Goal: Task Accomplishment & Management: Manage account settings

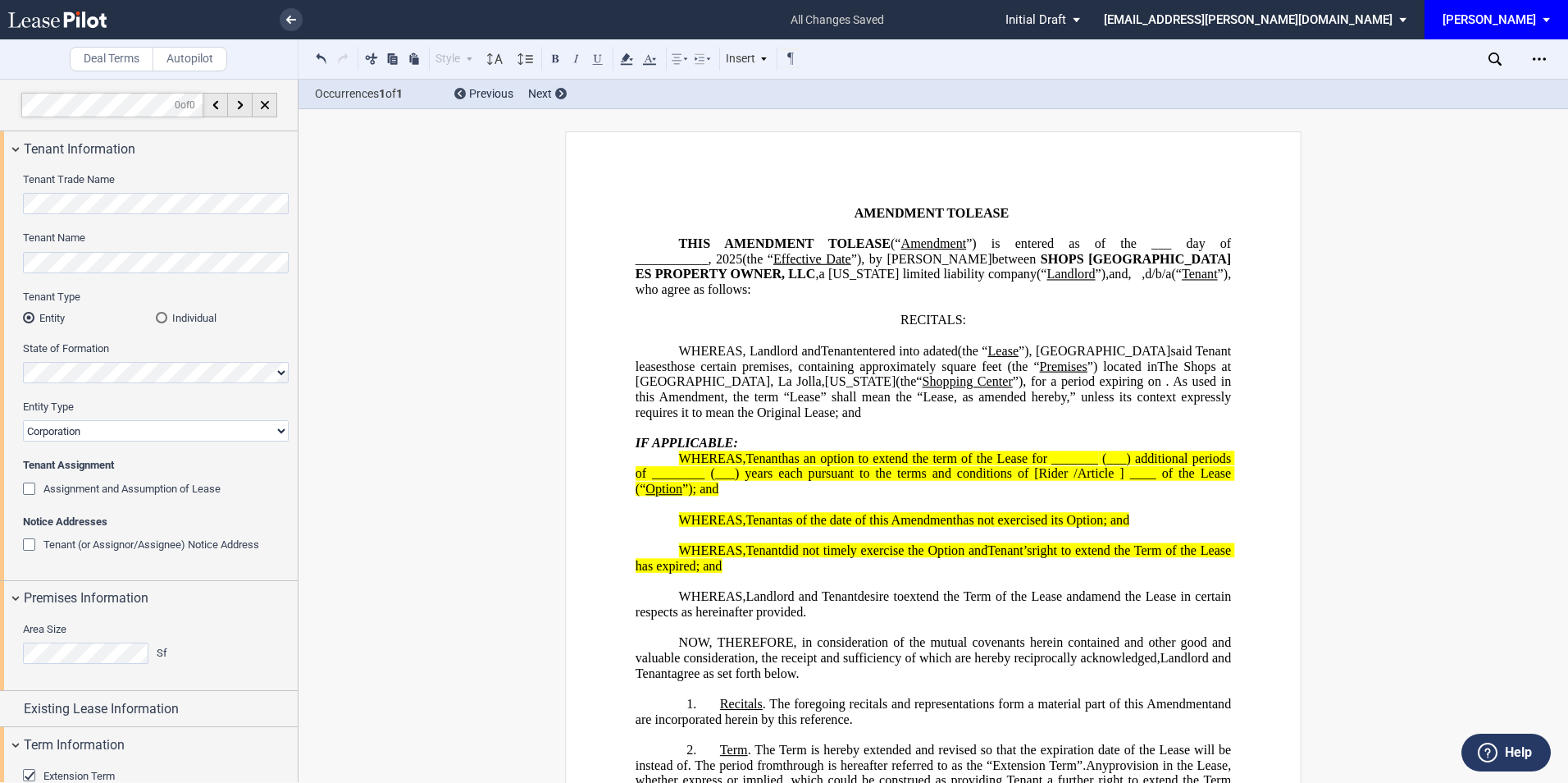
select select "number:10"
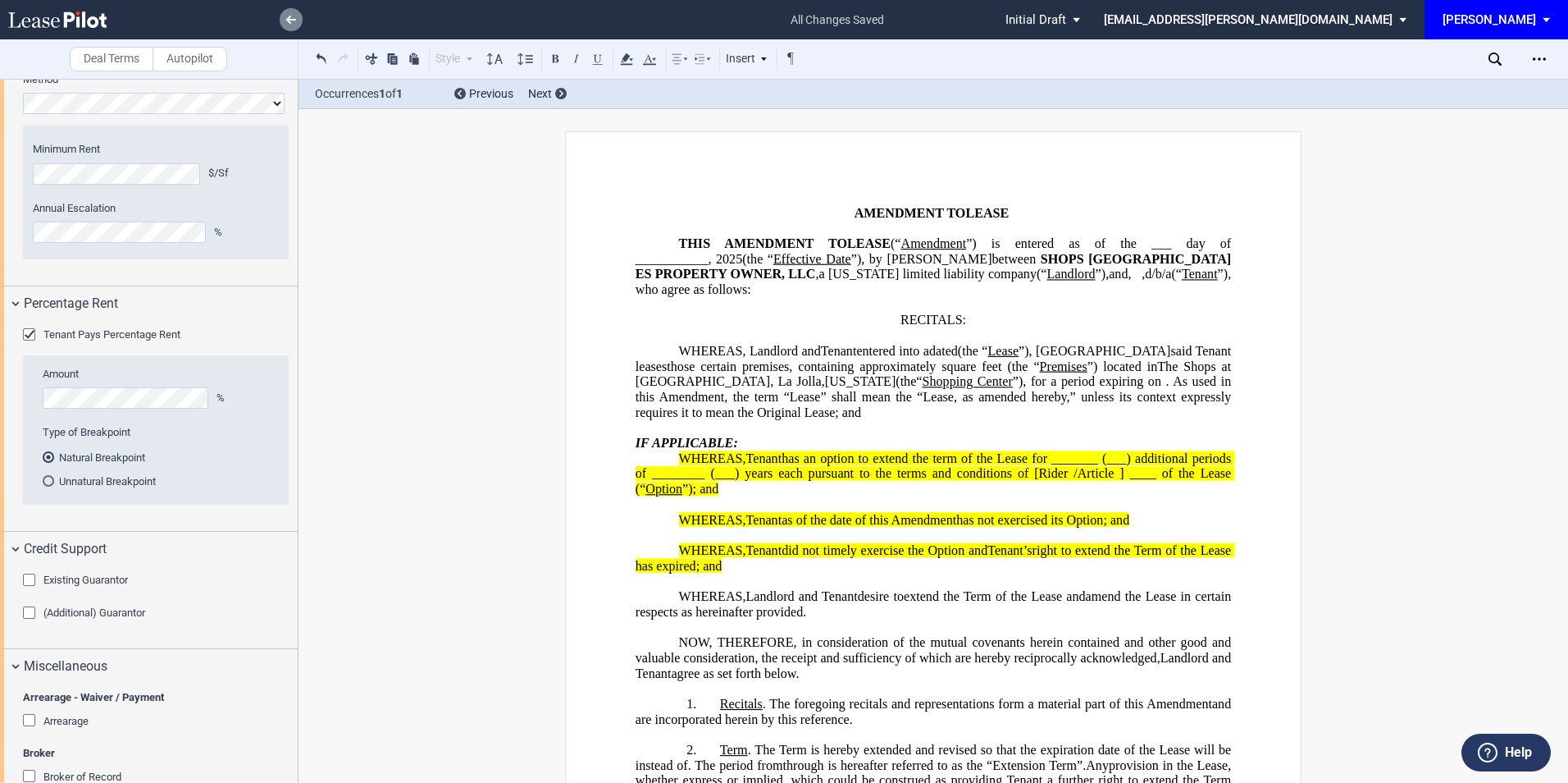
click at [289, 17] on use at bounding box center [292, 20] width 10 height 8
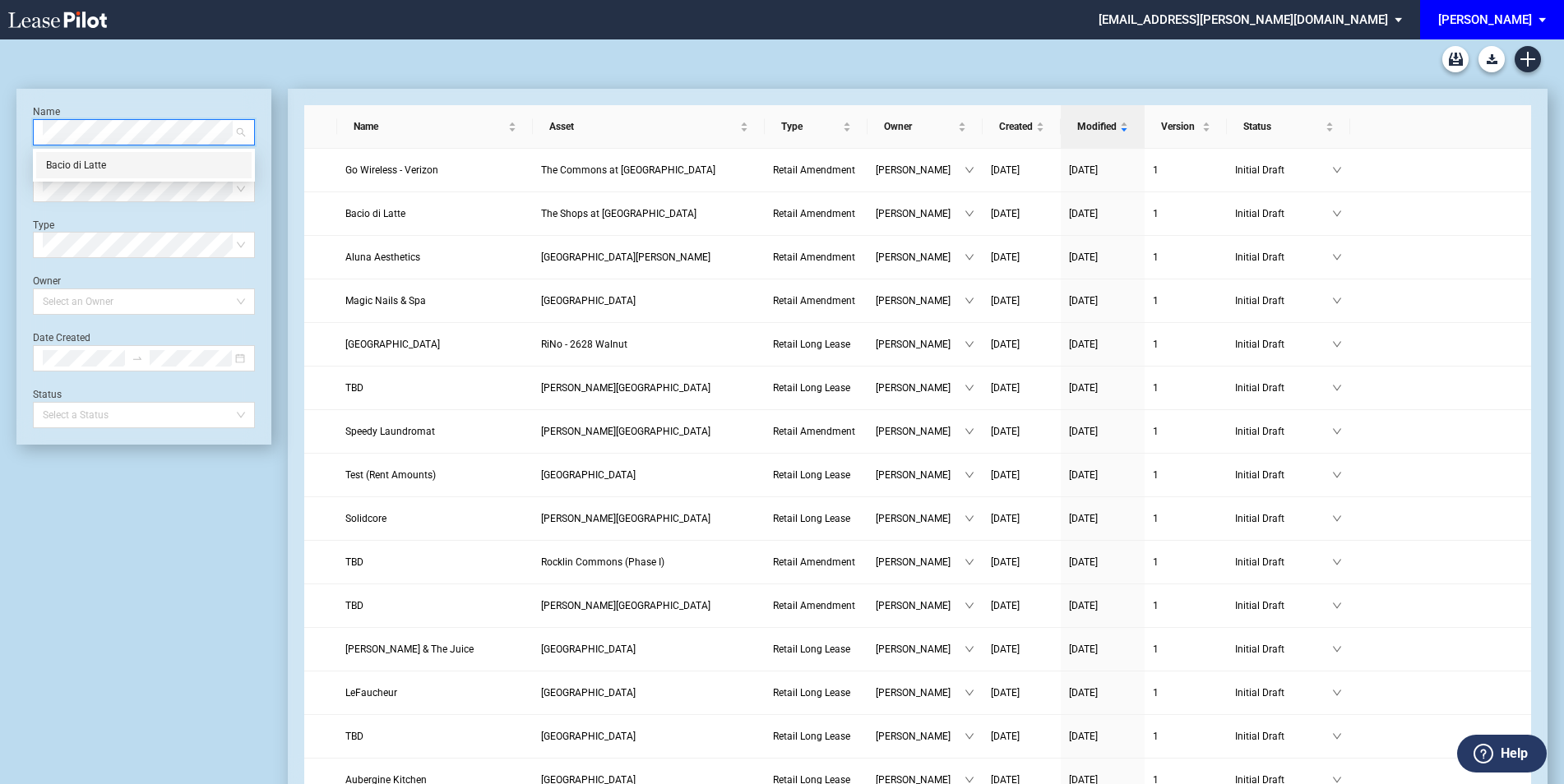
click at [146, 171] on div "Bacio di Latte" at bounding box center [144, 165] width 196 height 16
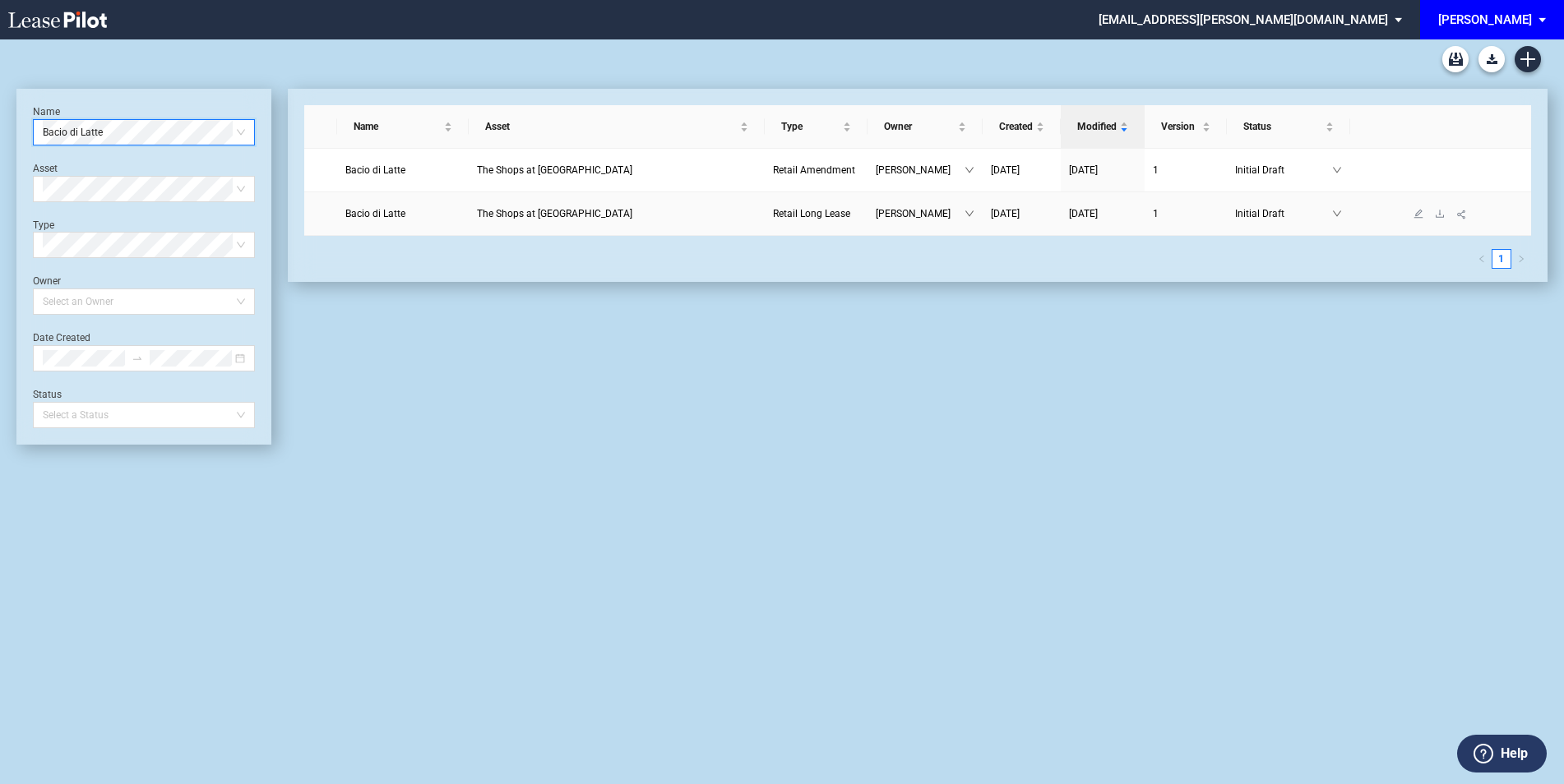
click at [520, 214] on span "The Shops at [GEOGRAPHIC_DATA]" at bounding box center [555, 213] width 156 height 12
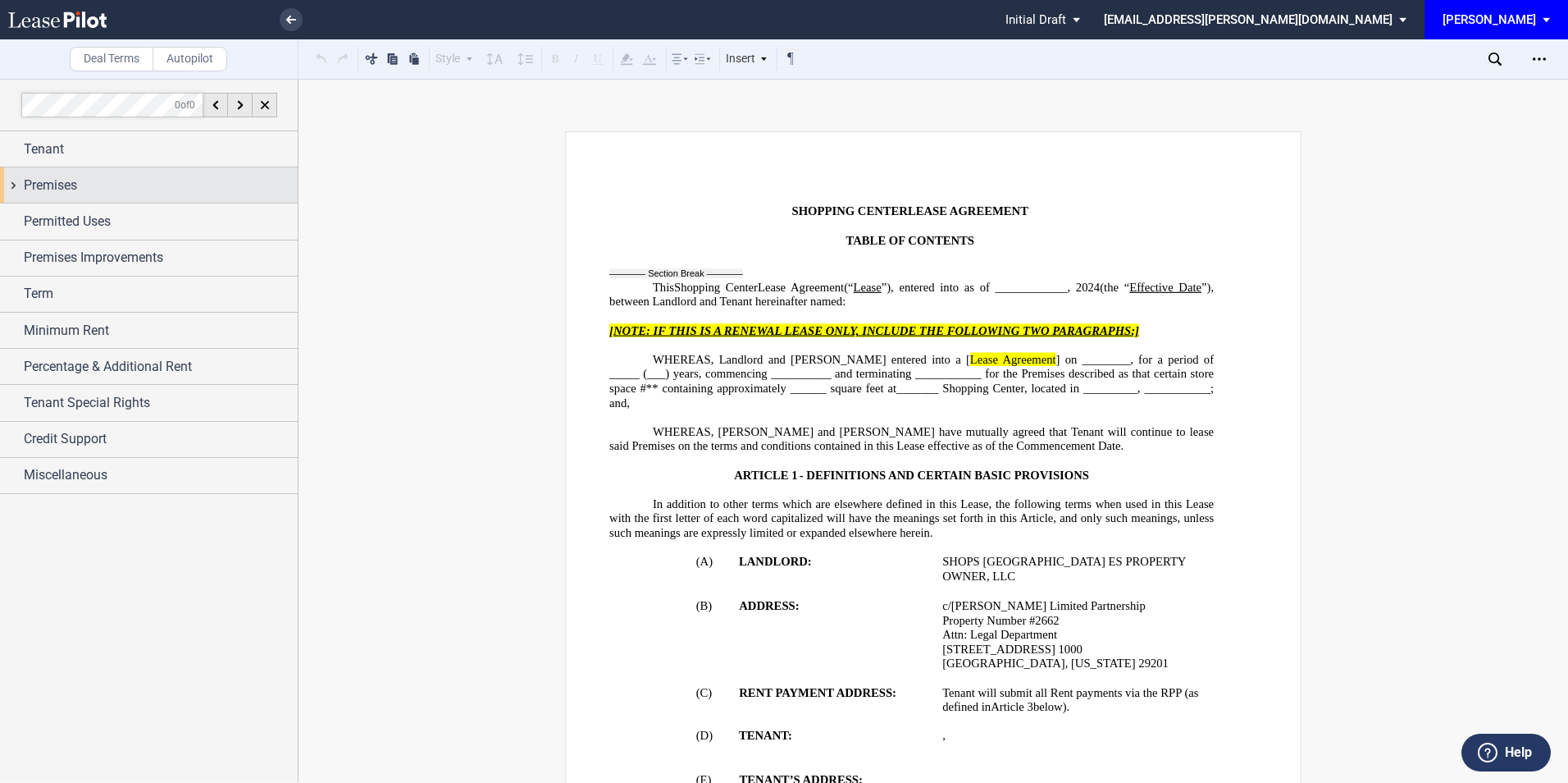
click at [98, 174] on div "Premises" at bounding box center [148, 184] width 298 height 35
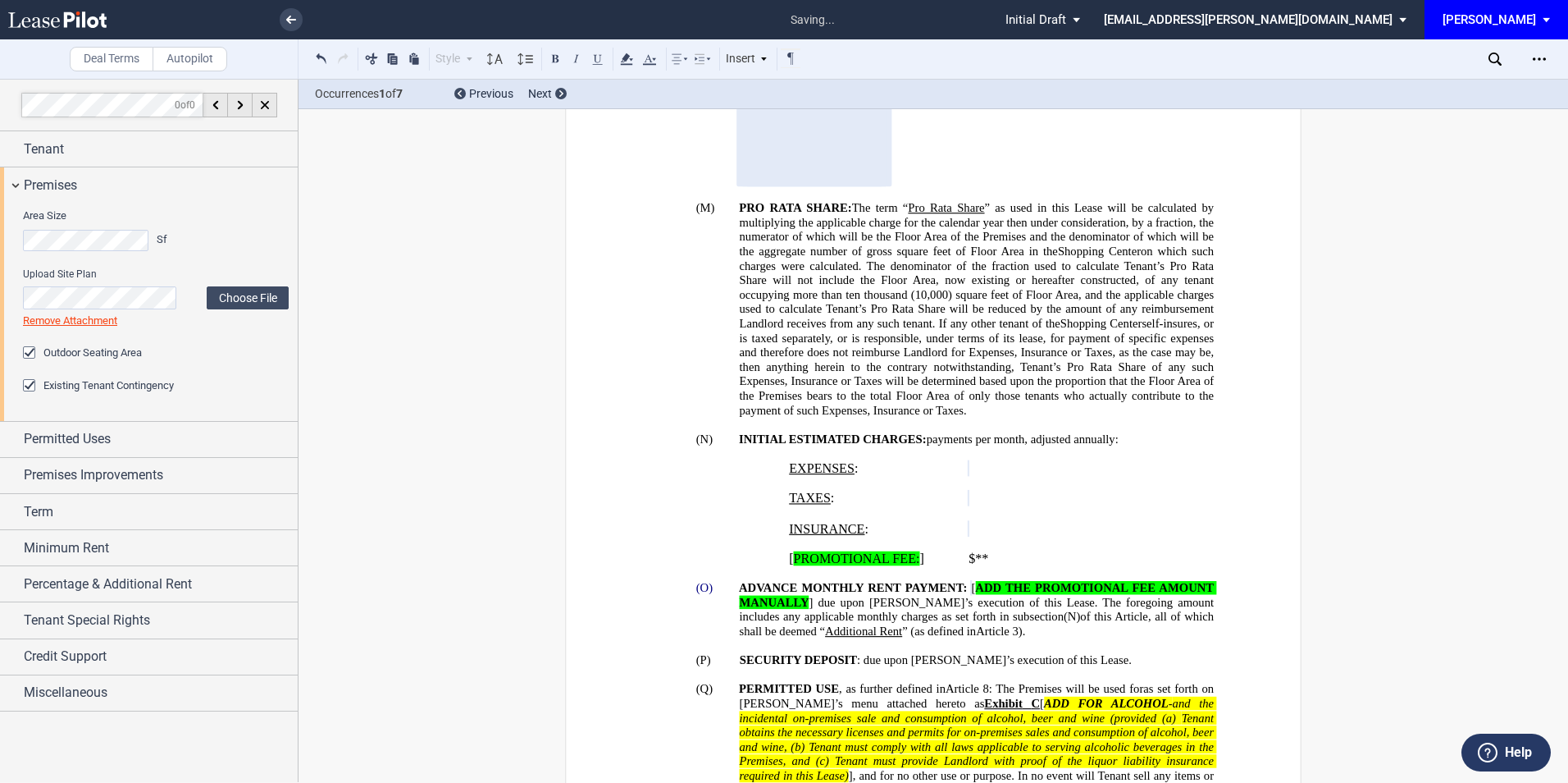
scroll to position [1640, 0]
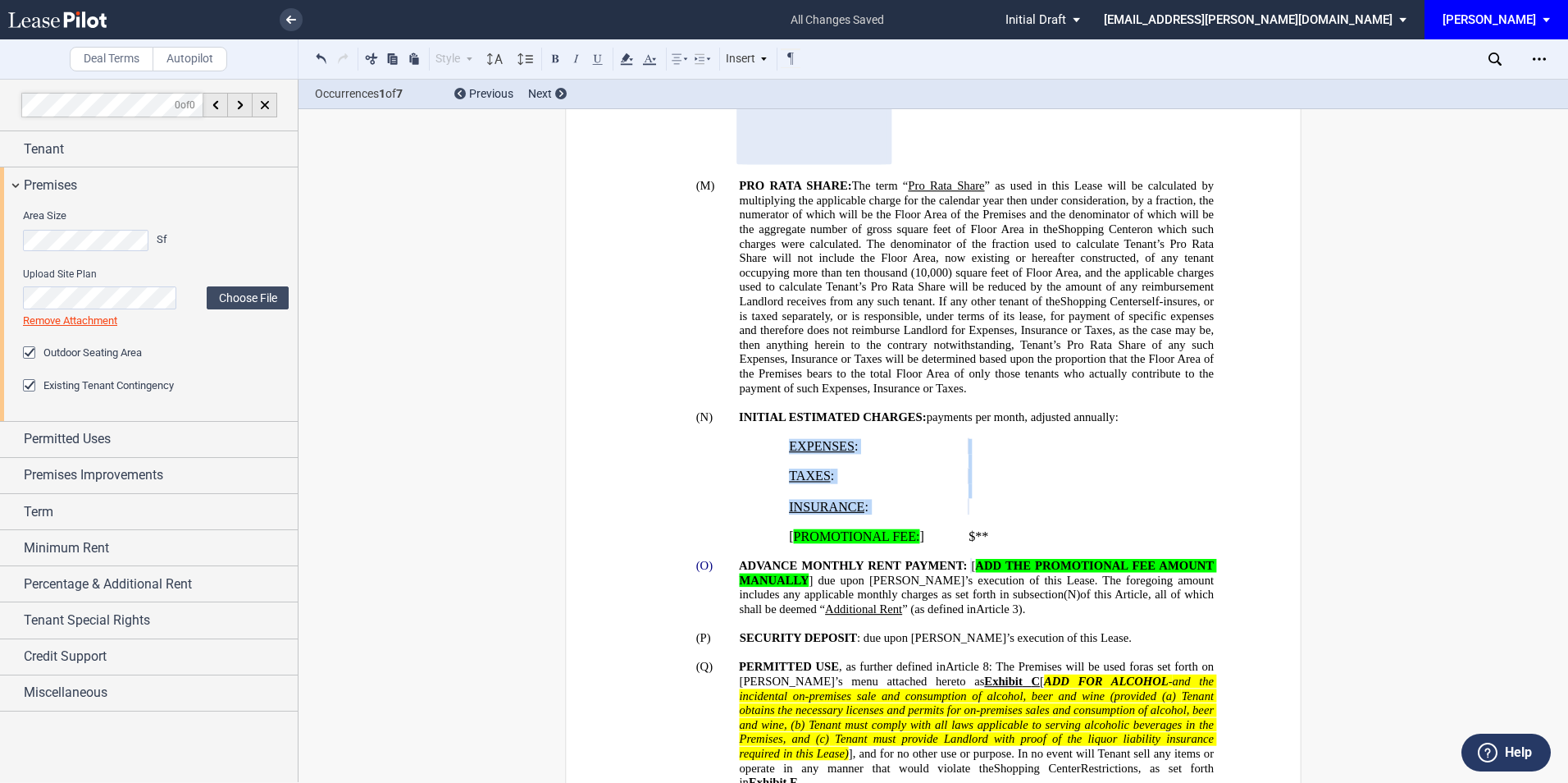
drag, startPoint x: 781, startPoint y: 431, endPoint x: 1025, endPoint y: 497, distance: 252.8
click at [1025, 497] on tbody "EXPENSES : ﻿ ﻿ ﻿ TAXES : ﻿ ﻿ ﻿ INSURANCE : ﻿ ﻿ ﻿ [ PROMOTIONAL FEE: ] $**" at bounding box center [986, 491] width 407 height 106
copy tbody "EXPENSES : ﻿ ﻿ ﻿ TAXES : ﻿ ﻿ ﻿ INSURANCE : ﻿"
